Goal: Complete application form: Complete application form

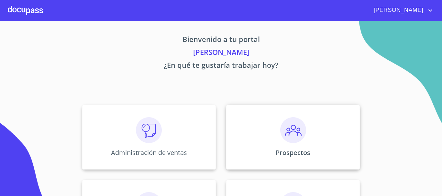
click at [294, 144] on div "Prospectos" at bounding box center [293, 137] width 134 height 65
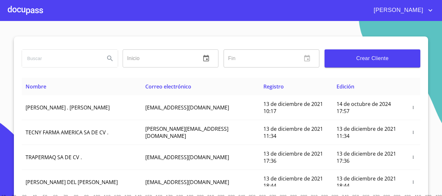
click at [363, 64] on button "Crear Cliente" at bounding box center [372, 58] width 96 height 18
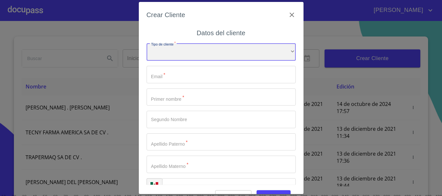
click at [229, 52] on div "​" at bounding box center [220, 51] width 149 height 17
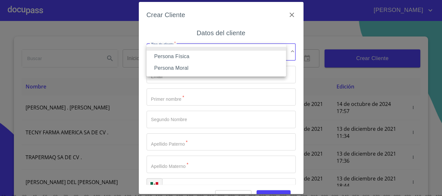
click at [205, 59] on li "Persona Física" at bounding box center [215, 57] width 139 height 12
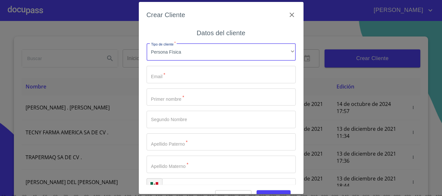
click at [175, 78] on input "Tipo de cliente   *" at bounding box center [220, 74] width 149 height 17
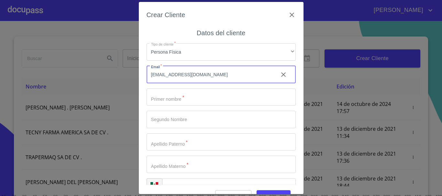
type input "martharosa51@hotmail.com"
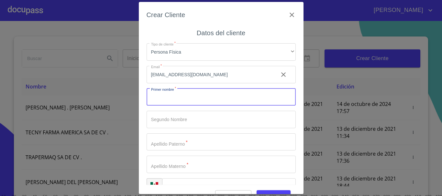
type input "m"
type input "MARTHA"
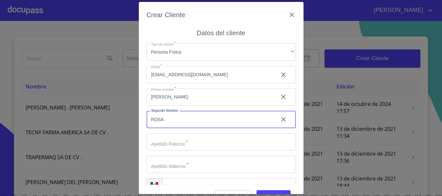
type input "ROSA"
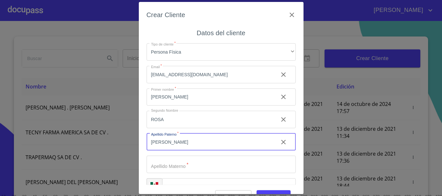
type input "CHAVEZ"
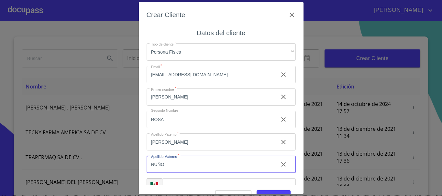
type input "NUÑO"
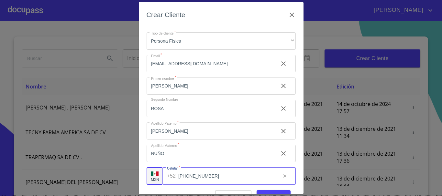
type input "(33)30623206"
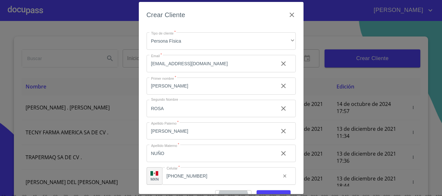
scroll to position [8, 0]
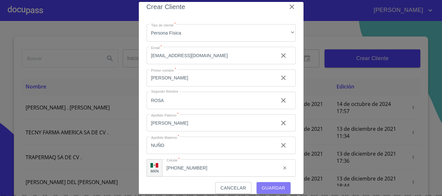
click at [272, 186] on span "Guardar" at bounding box center [274, 188] width 24 height 8
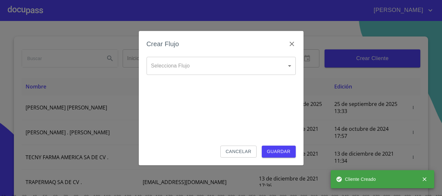
click at [203, 63] on body "MAURICIO Inicio ​ Fin ​ Crear Cliente Nombre Correo electrónico Registro Edició…" at bounding box center [221, 98] width 442 height 196
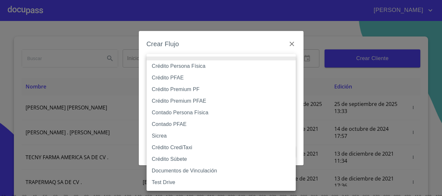
click at [190, 64] on li "Crédito Persona Física" at bounding box center [220, 66] width 149 height 12
type input "61b033e49b8c202ad5bb7912"
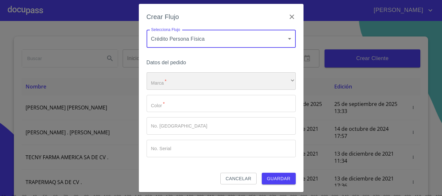
click at [183, 82] on div "​" at bounding box center [220, 80] width 149 height 17
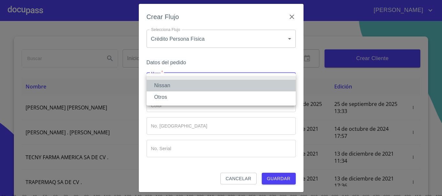
click at [179, 84] on li "Nissan" at bounding box center [220, 86] width 149 height 12
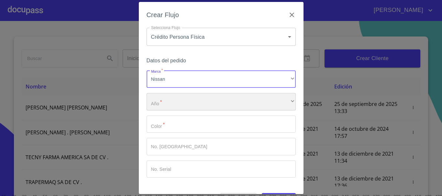
click at [168, 100] on div "​" at bounding box center [220, 101] width 149 height 17
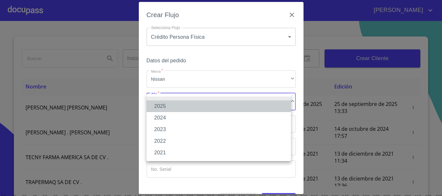
click at [166, 107] on li "2025" at bounding box center [218, 107] width 144 height 12
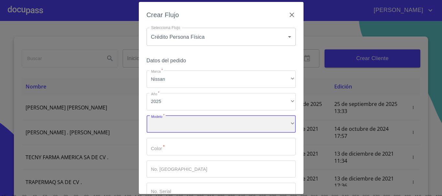
click at [164, 122] on div "​" at bounding box center [220, 124] width 149 height 17
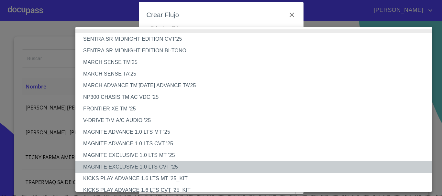
click at [175, 167] on li "MAGNITE EXCLUSIVE 1.0 LTS CVT '25" at bounding box center [255, 167] width 361 height 12
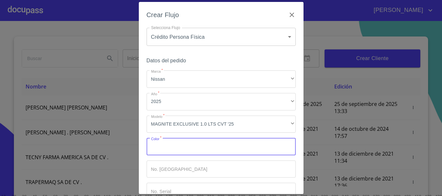
click at [171, 148] on input "Marca   *" at bounding box center [220, 146] width 149 height 17
type input "AZUL"
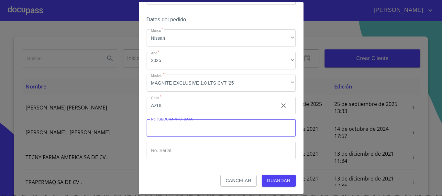
scroll to position [41, 0]
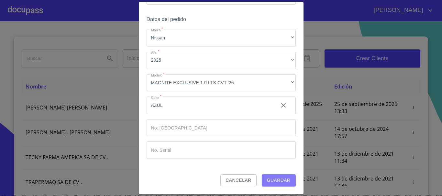
click at [269, 178] on span "Guardar" at bounding box center [279, 181] width 24 height 8
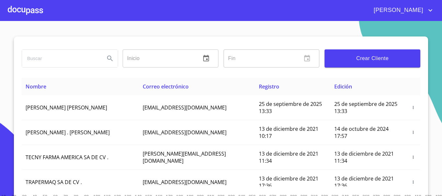
click at [25, 11] on div at bounding box center [25, 10] width 35 height 21
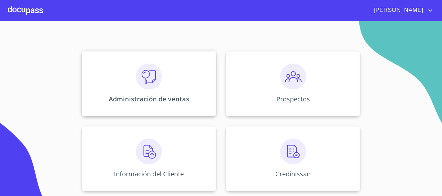
scroll to position [97, 0]
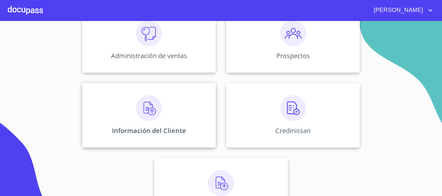
click at [153, 123] on div "Información del Cliente" at bounding box center [149, 115] width 134 height 65
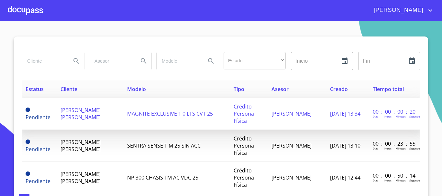
click at [77, 114] on td "MARTHA ROSA CHAVEZ NUÑO" at bounding box center [90, 114] width 66 height 32
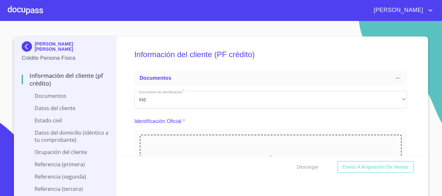
scroll to position [65, 0]
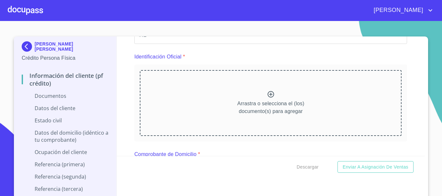
click at [267, 92] on icon at bounding box center [271, 95] width 8 height 8
